Goal: Book appointment/travel/reservation

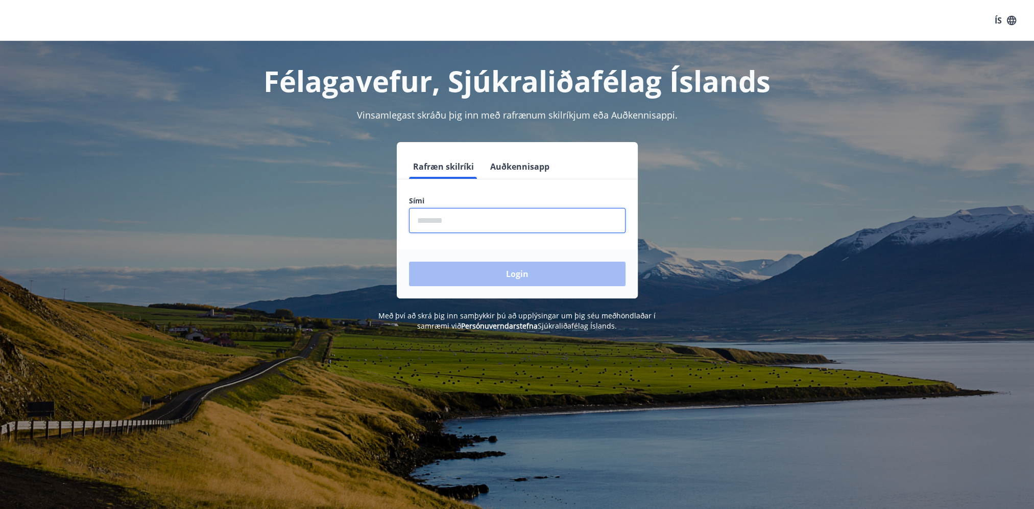
click at [485, 225] on input "phone" at bounding box center [517, 220] width 217 height 25
click at [460, 223] on input "phone" at bounding box center [517, 220] width 217 height 25
type input "*"
click at [445, 220] on input "phone" at bounding box center [517, 220] width 217 height 25
type input "********"
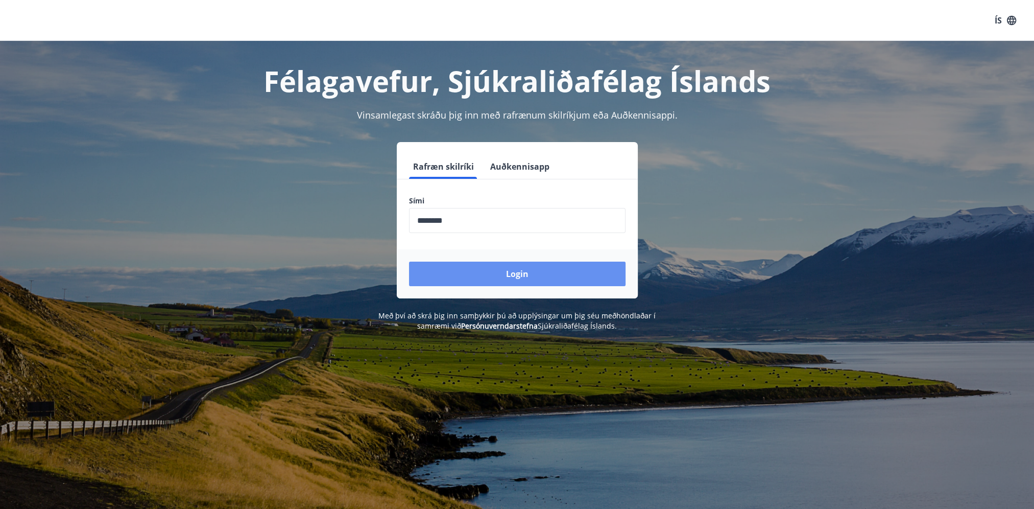
click at [468, 269] on button "Login" at bounding box center [517, 274] width 217 height 25
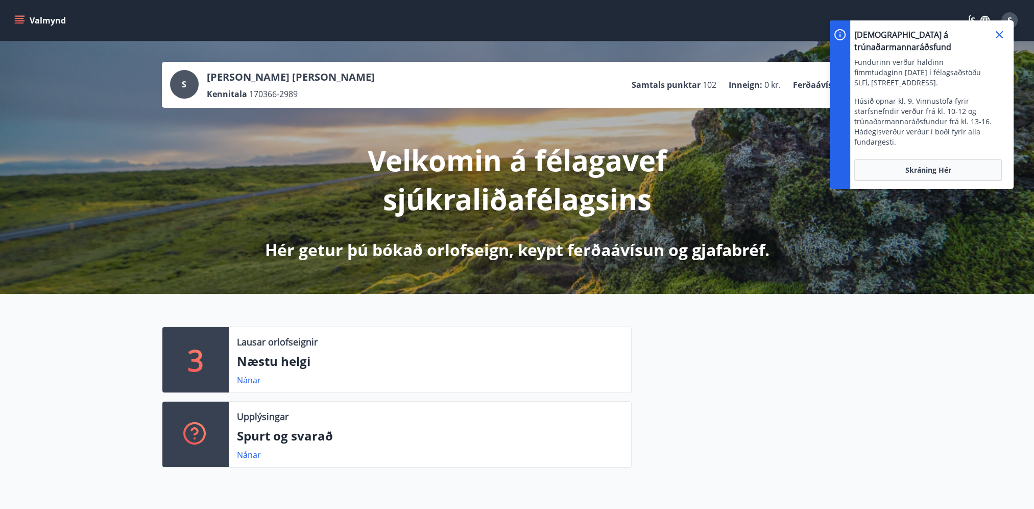
click at [997, 35] on icon at bounding box center [1000, 35] width 12 height 12
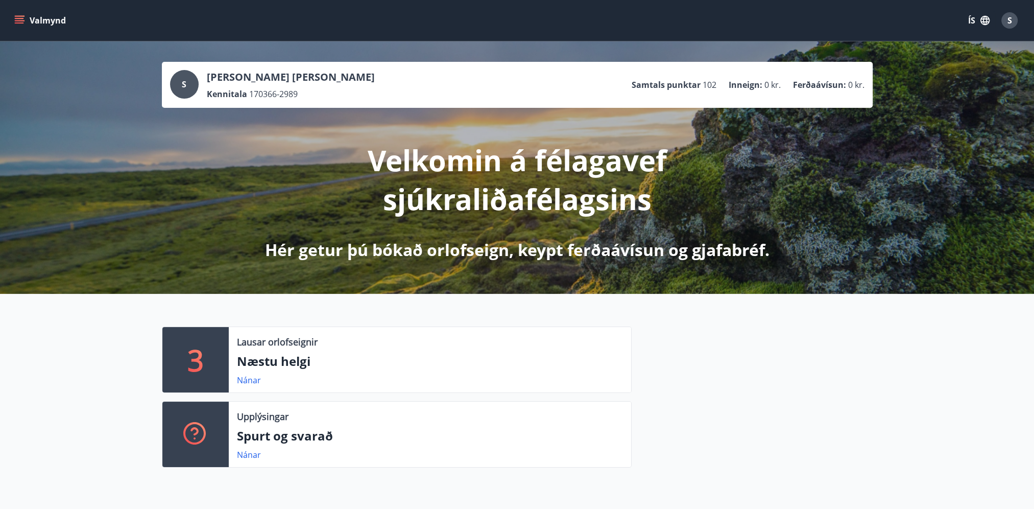
click at [18, 20] on icon "menu" at bounding box center [19, 20] width 10 height 10
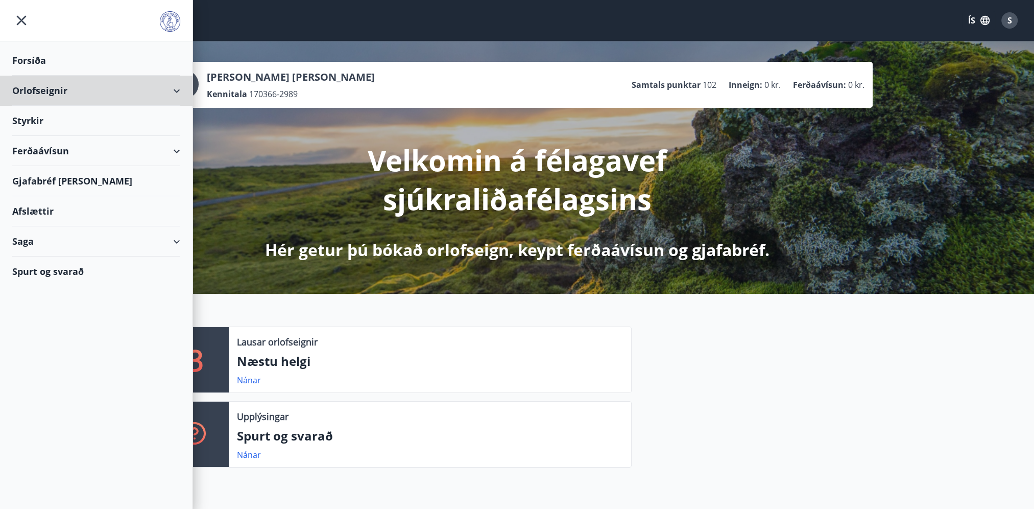
click at [27, 89] on div "Orlofseignir" at bounding box center [96, 91] width 168 height 30
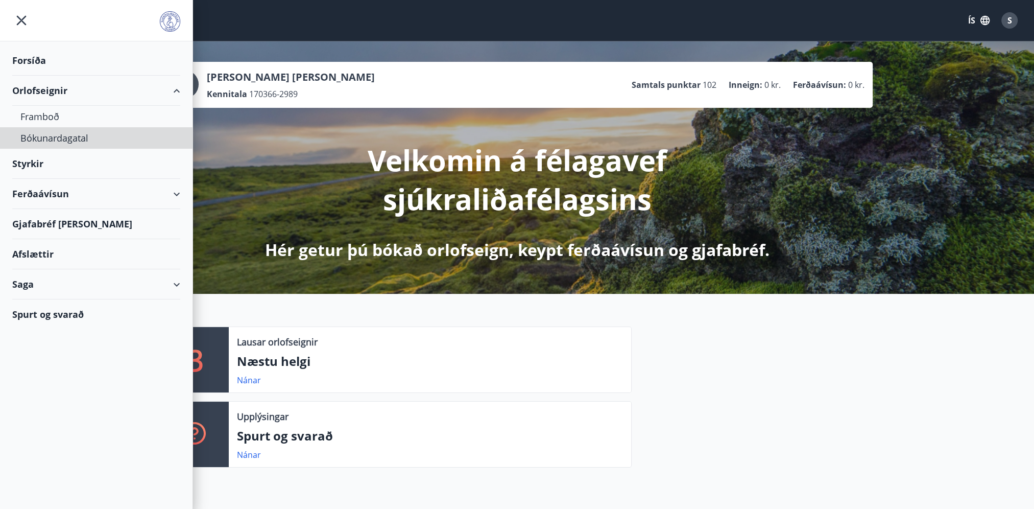
click at [51, 136] on div "Bókunardagatal" at bounding box center [96, 137] width 152 height 21
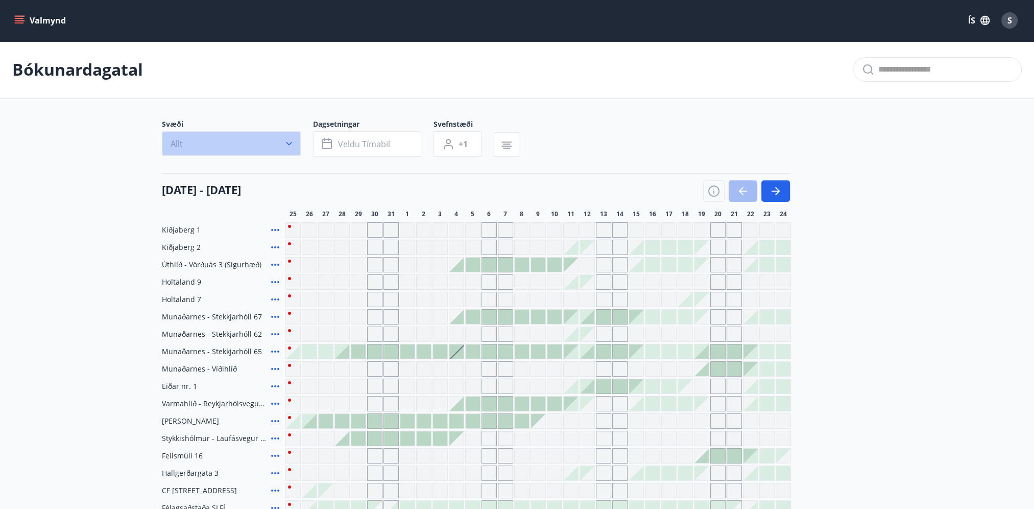
click at [290, 140] on icon "button" at bounding box center [289, 143] width 10 height 10
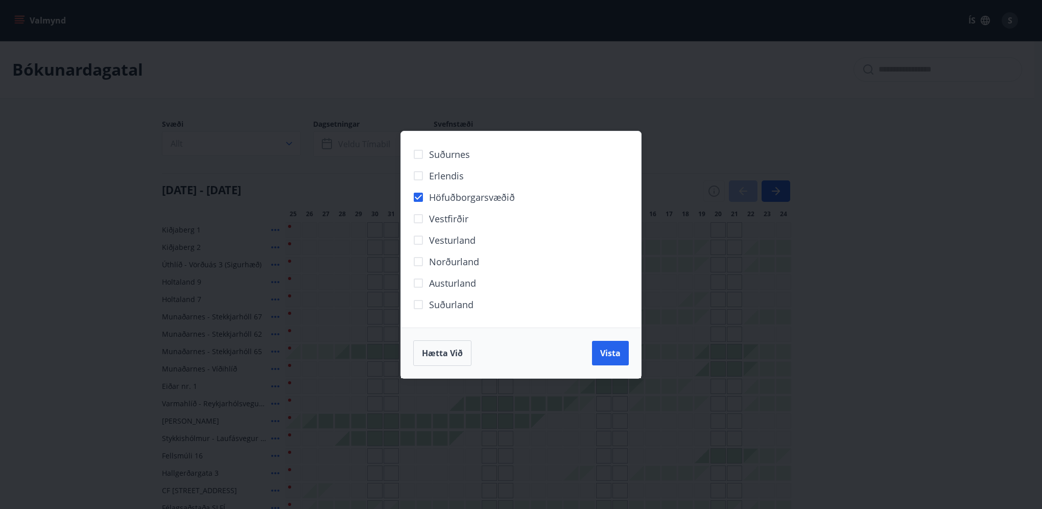
click at [611, 354] on span "Vista" at bounding box center [610, 352] width 20 height 11
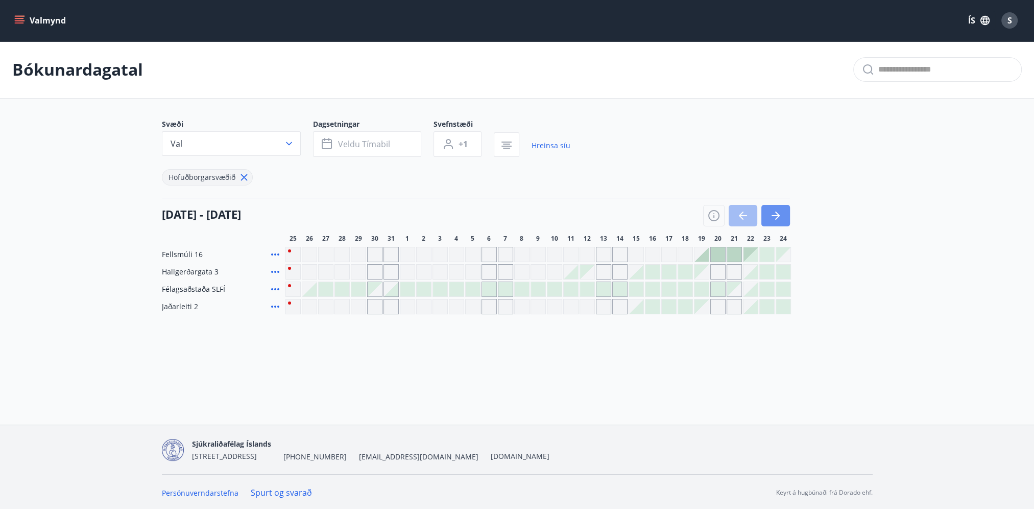
click at [771, 210] on icon "button" at bounding box center [776, 215] width 12 height 12
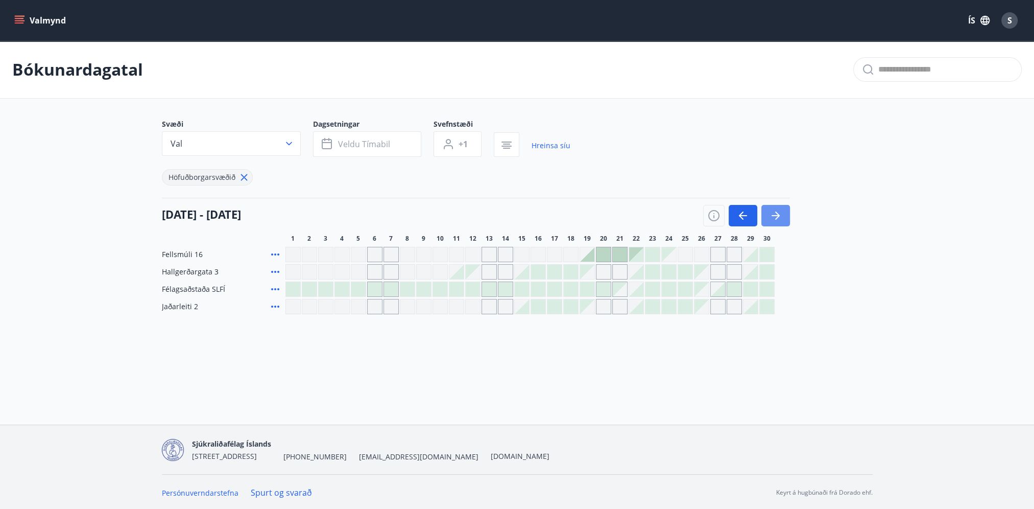
click at [771, 215] on icon "button" at bounding box center [776, 215] width 12 height 12
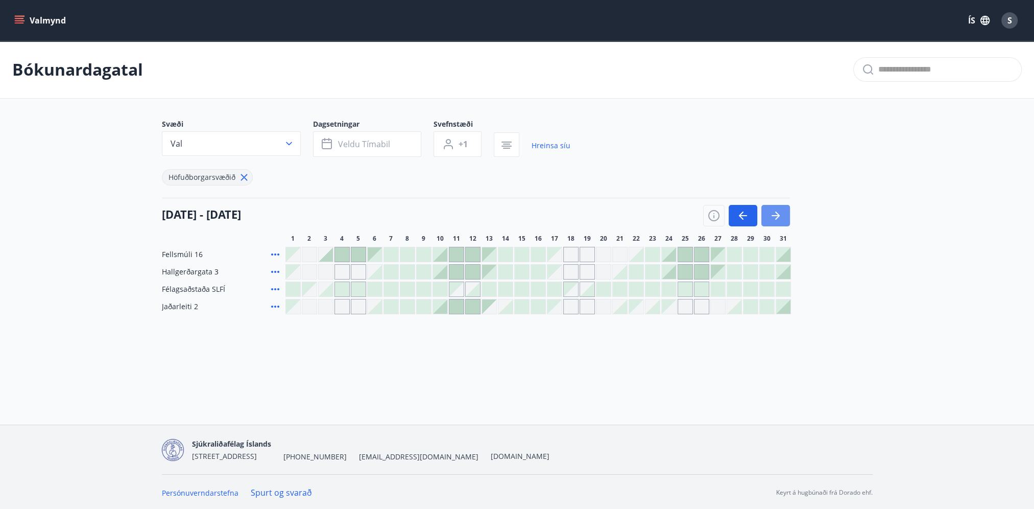
click at [771, 215] on icon "button" at bounding box center [776, 215] width 12 height 12
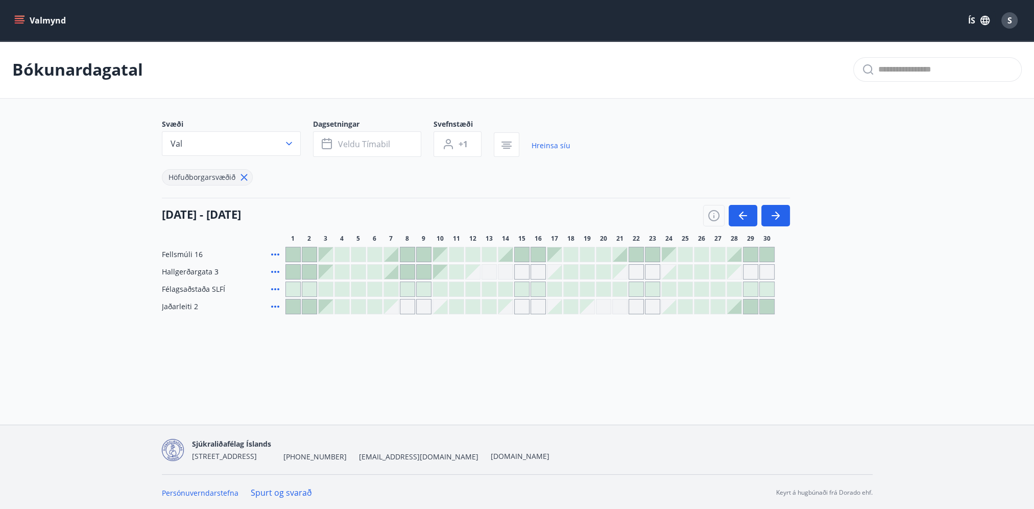
click at [634, 286] on div at bounding box center [636, 289] width 14 height 14
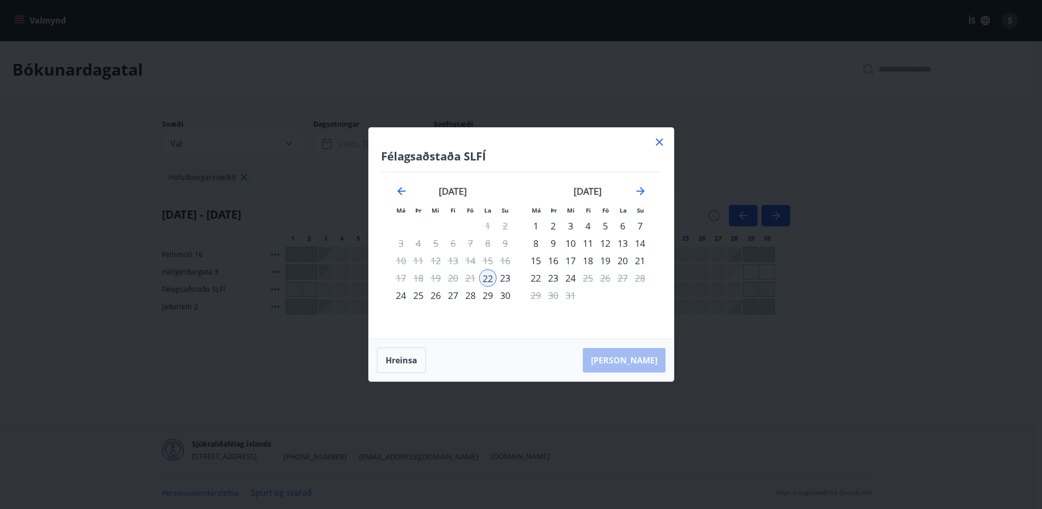
click at [661, 140] on icon at bounding box center [659, 141] width 7 height 7
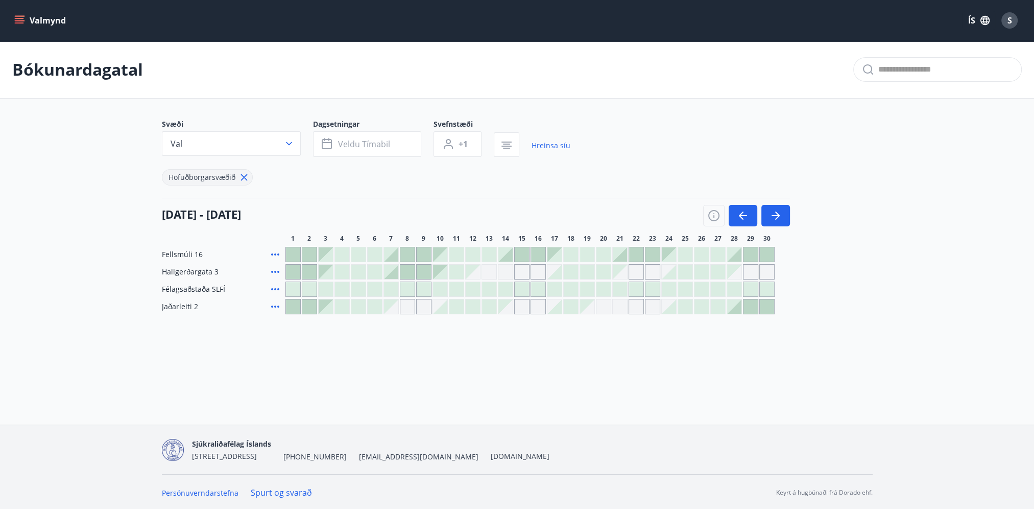
click at [635, 287] on div at bounding box center [636, 289] width 14 height 14
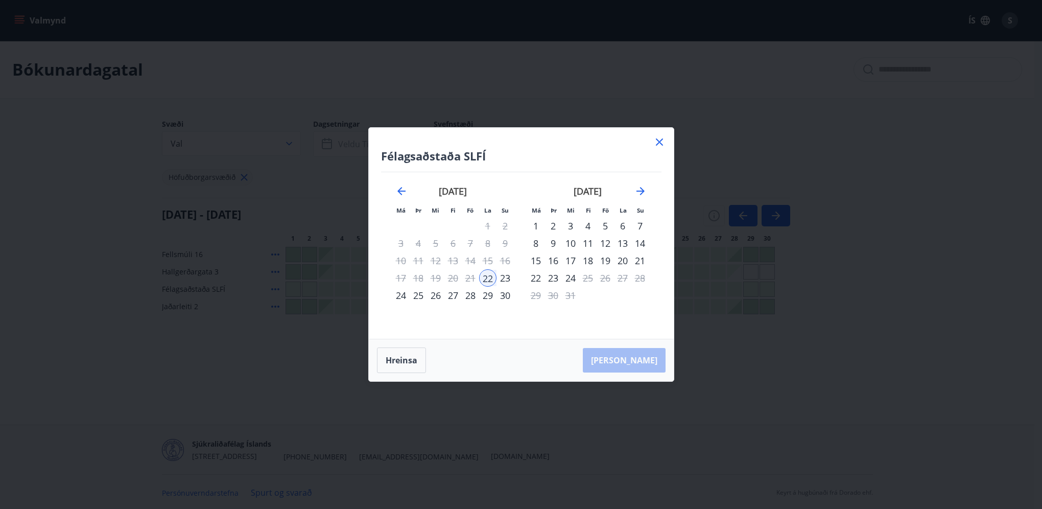
click at [398, 191] on icon "Move backward to switch to the previous month." at bounding box center [401, 191] width 8 height 8
click at [663, 142] on icon at bounding box center [659, 142] width 12 height 12
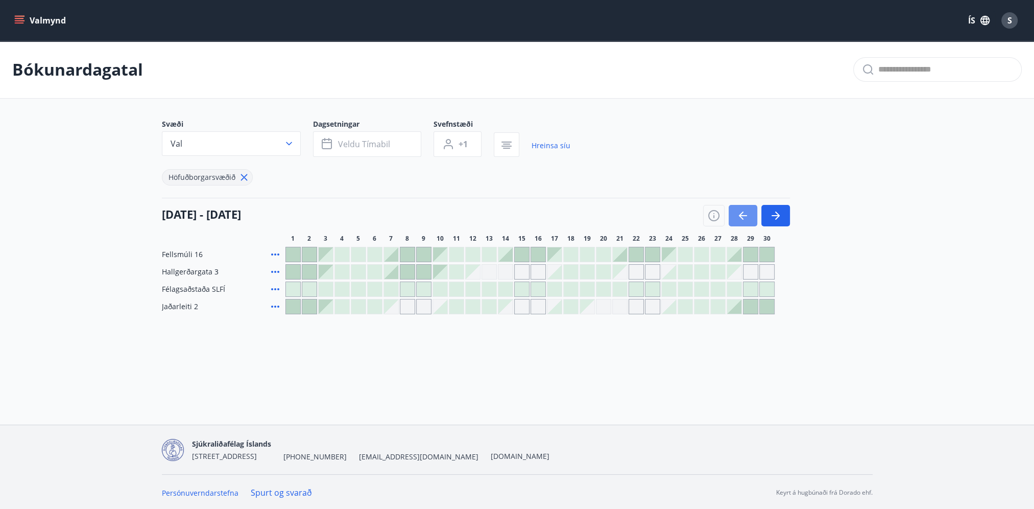
click at [745, 216] on icon "button" at bounding box center [743, 215] width 12 height 12
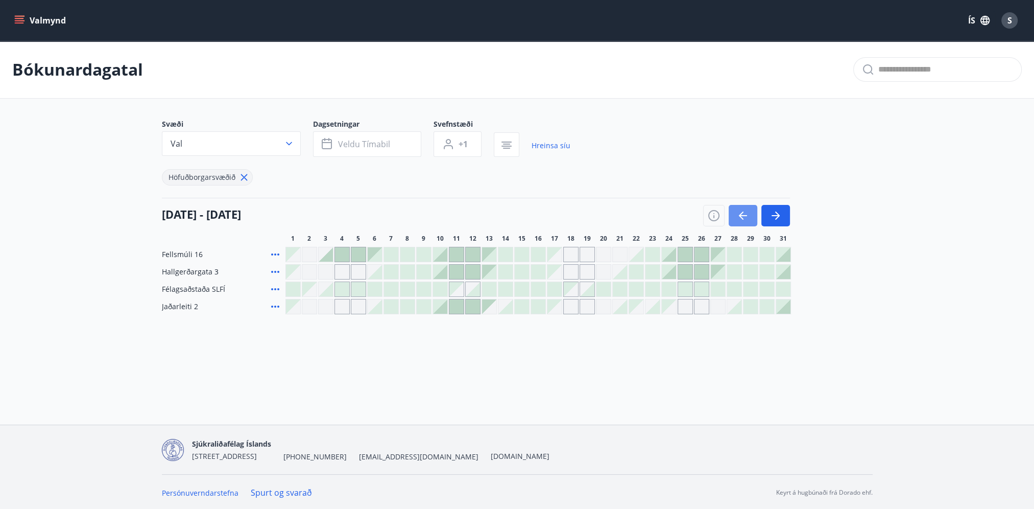
click at [745, 215] on icon "button" at bounding box center [743, 215] width 8 height 1
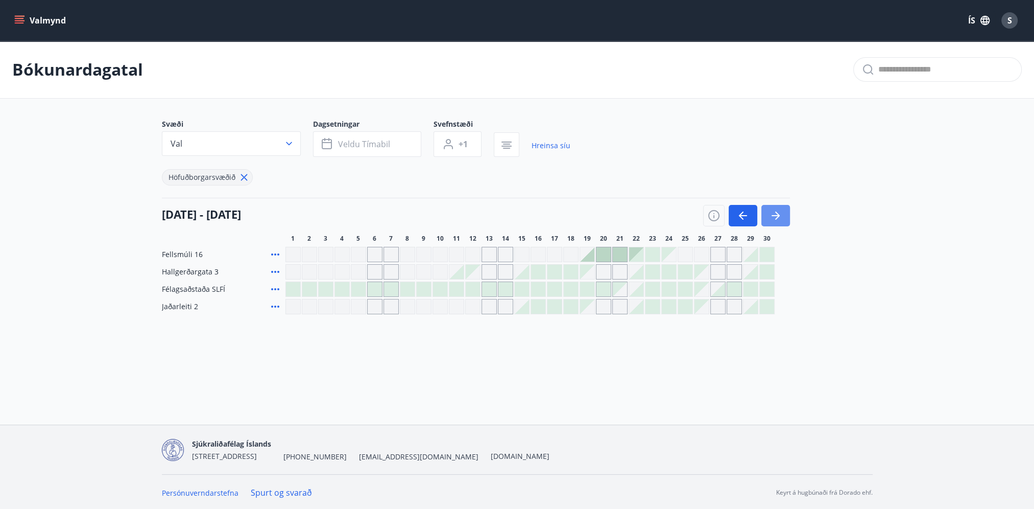
click at [774, 216] on icon "button" at bounding box center [776, 215] width 12 height 12
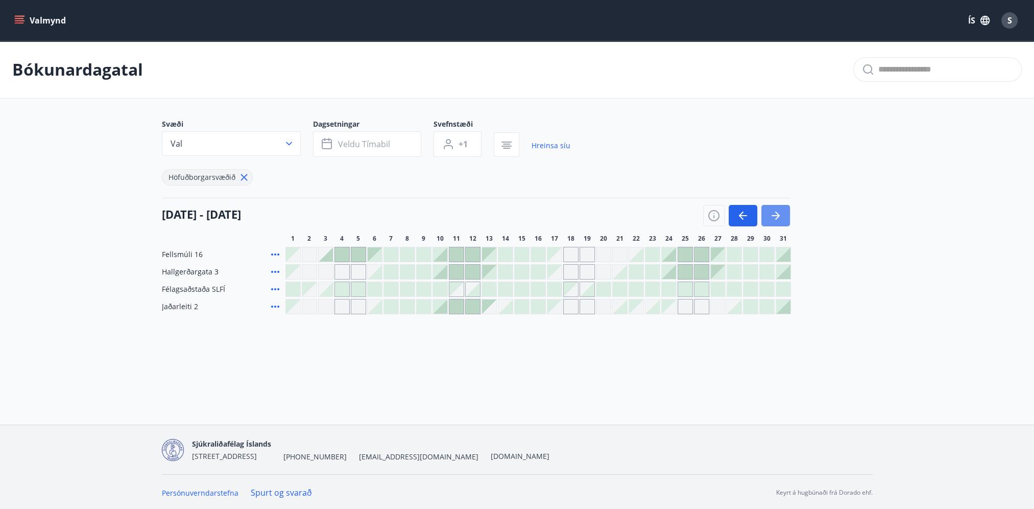
click at [781, 215] on icon "button" at bounding box center [776, 215] width 12 height 12
